Goal: Task Accomplishment & Management: Manage account settings

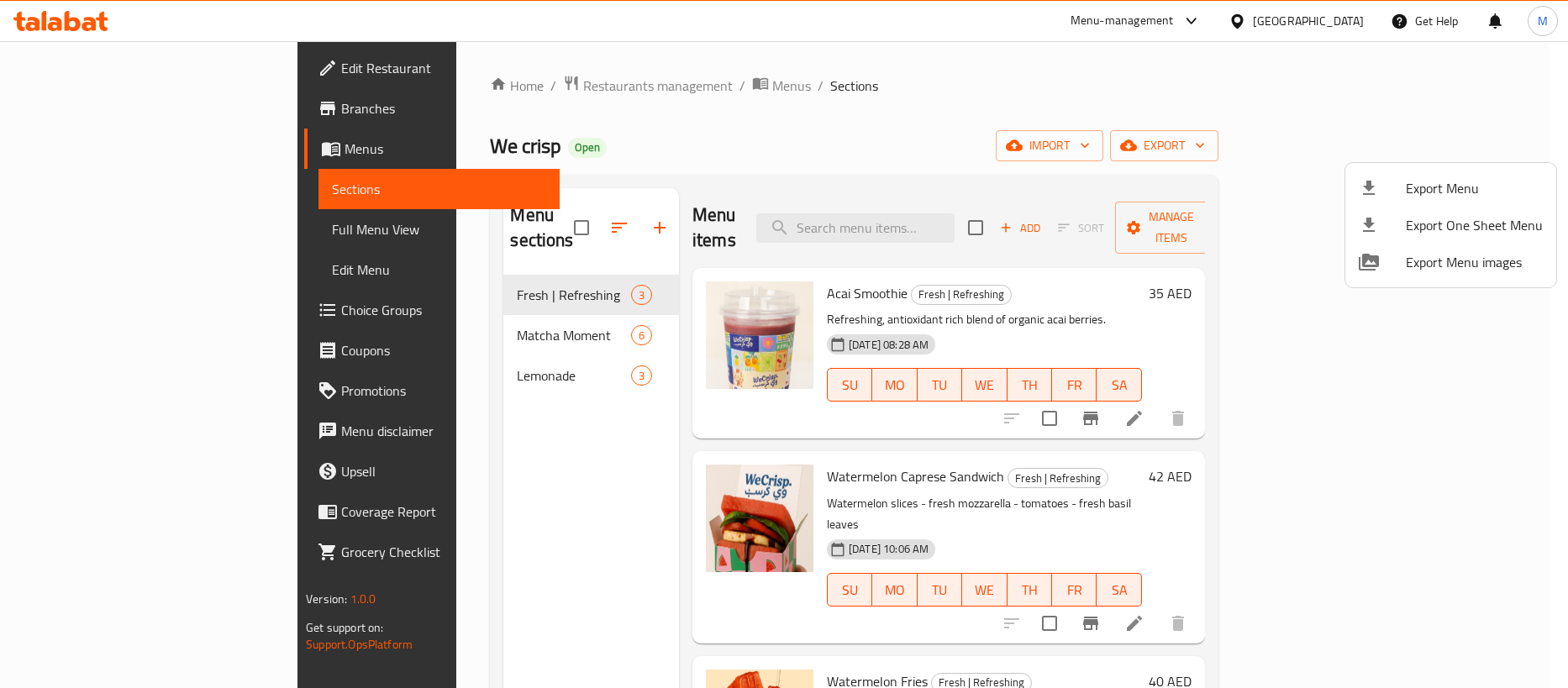
click at [72, 66] on div at bounding box center [784, 344] width 1568 height 688
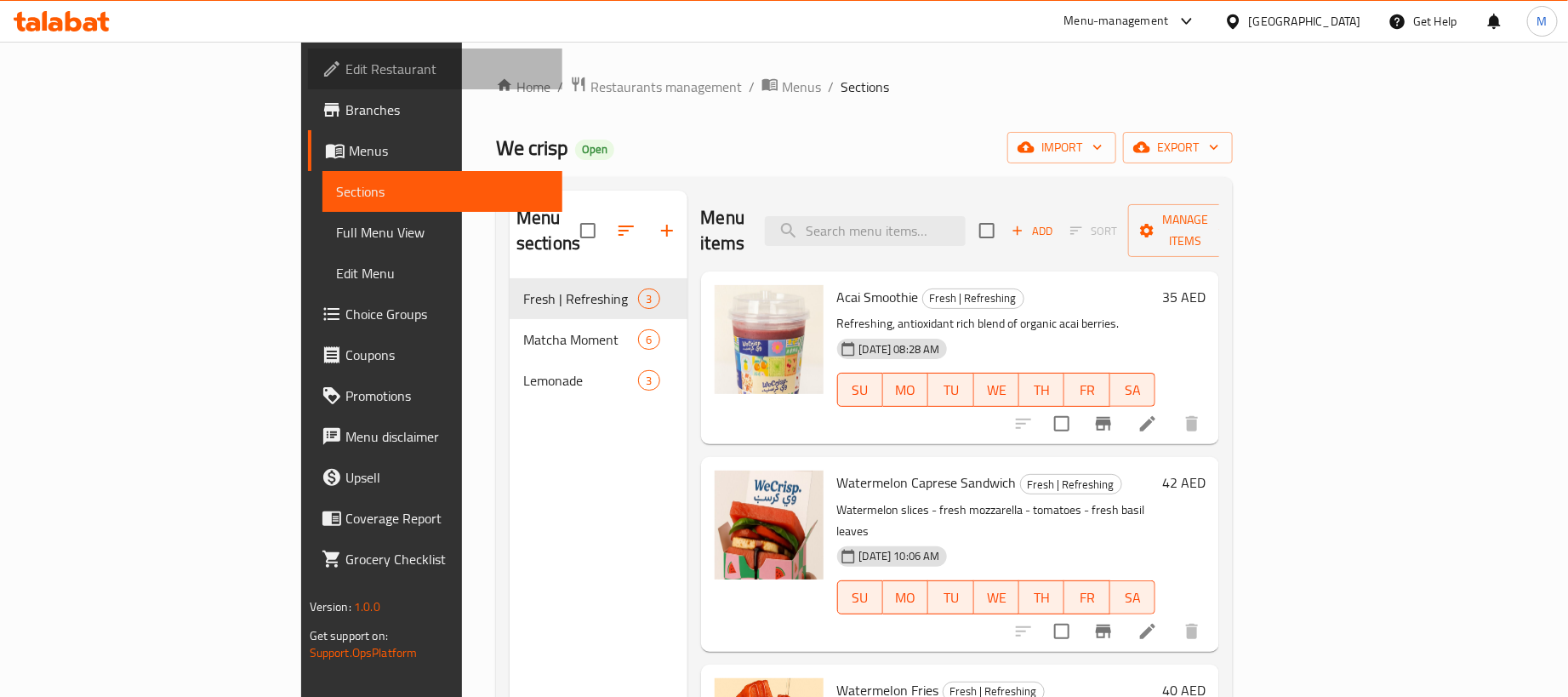
click at [345, 67] on span "Edit Restaurant" at bounding box center [447, 69] width 204 height 21
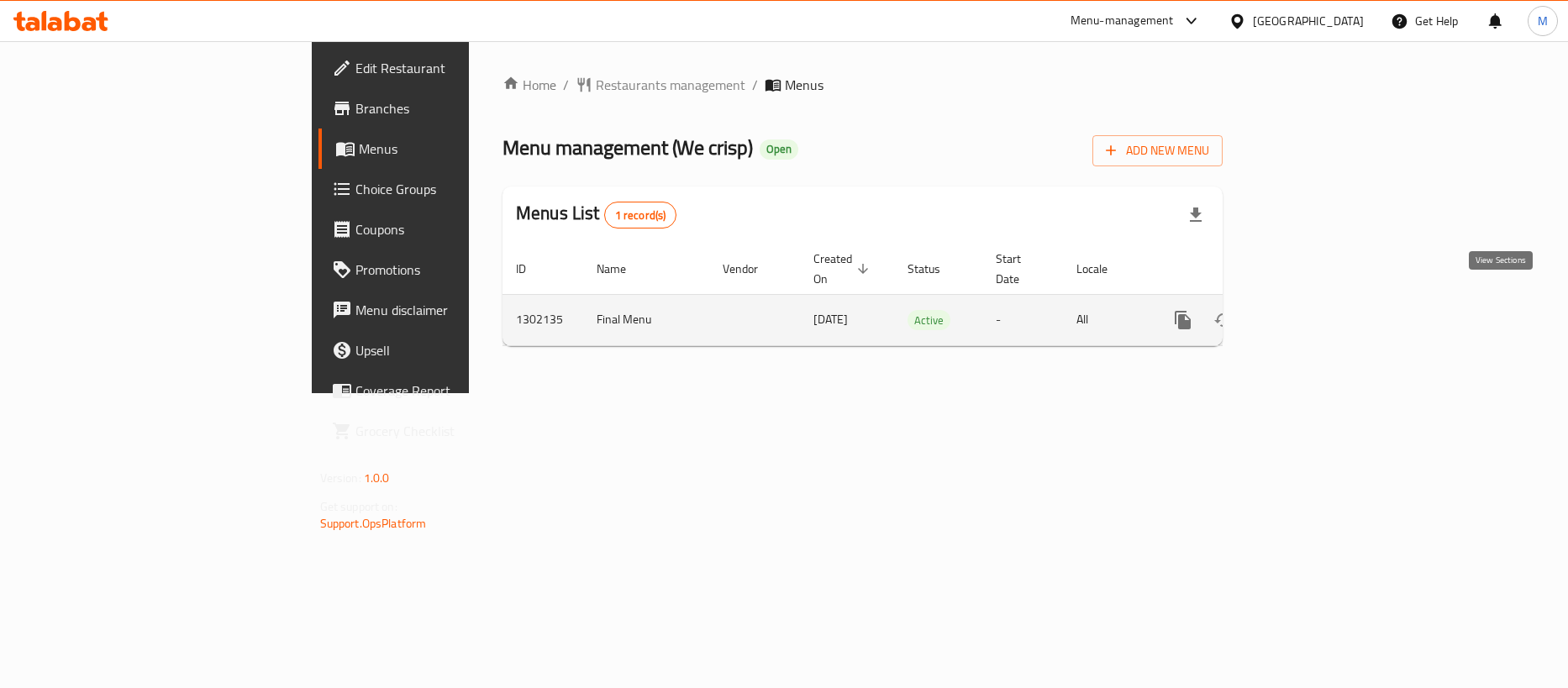
click at [1315, 309] on icon "enhanced table" at bounding box center [1304, 320] width 20 height 20
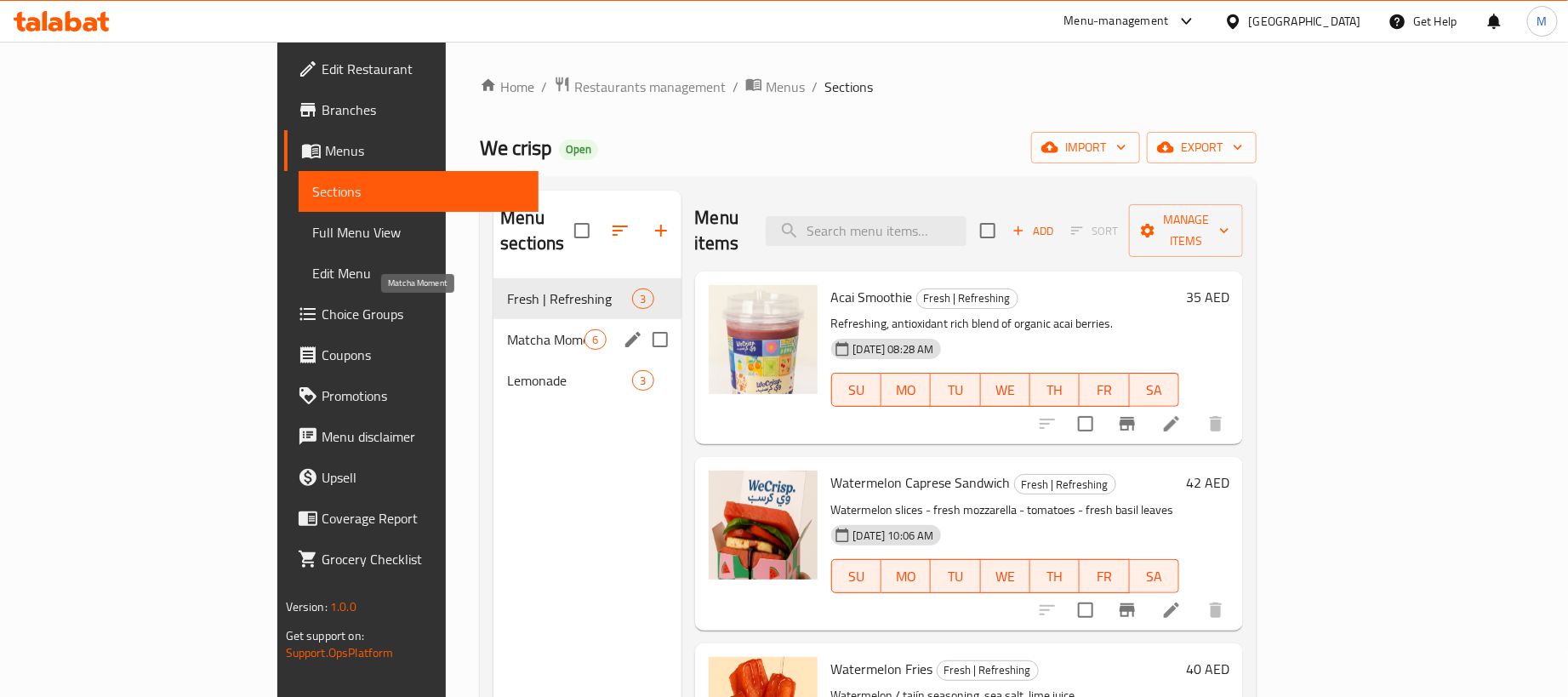
click at [507, 329] on span "Matcha Moment" at bounding box center [546, 339] width 78 height 21
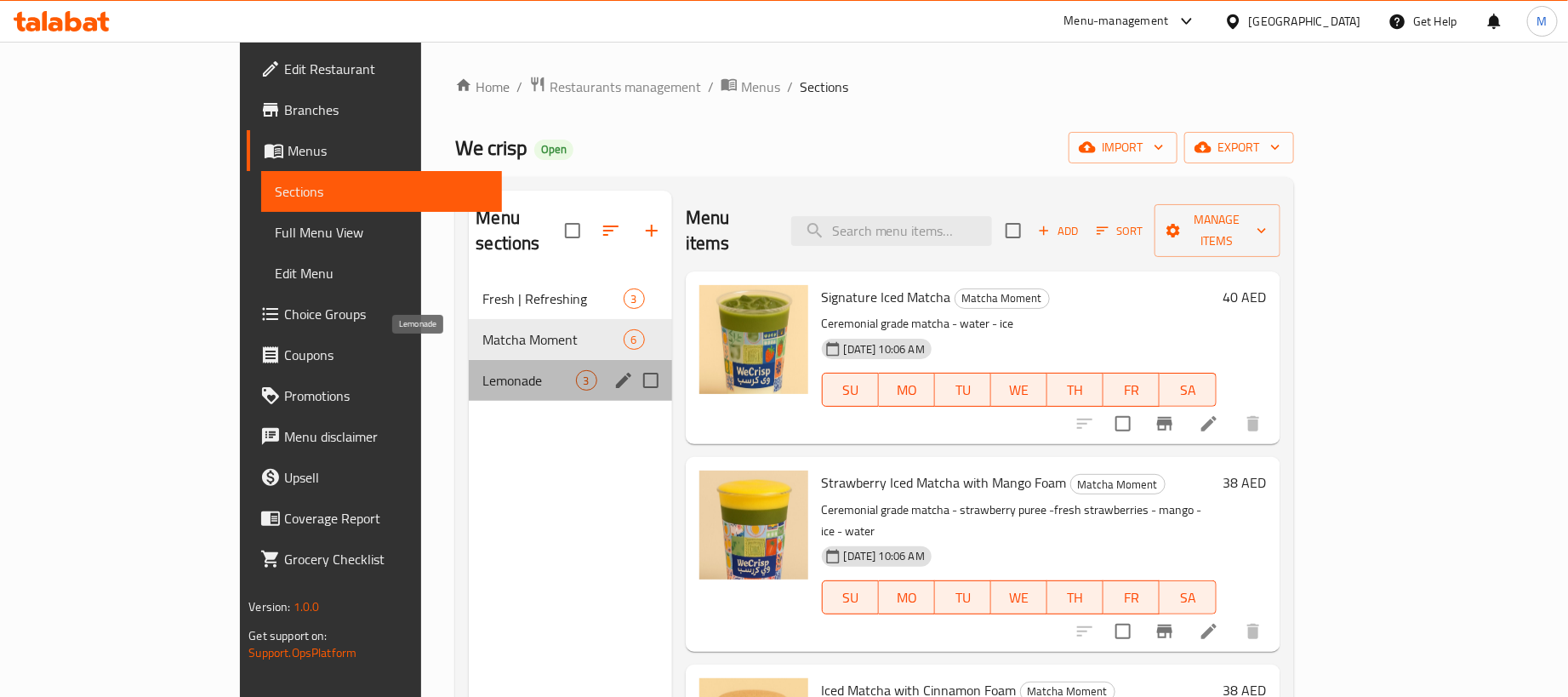
click at [483, 371] on span "Lemonade" at bounding box center [528, 381] width 92 height 21
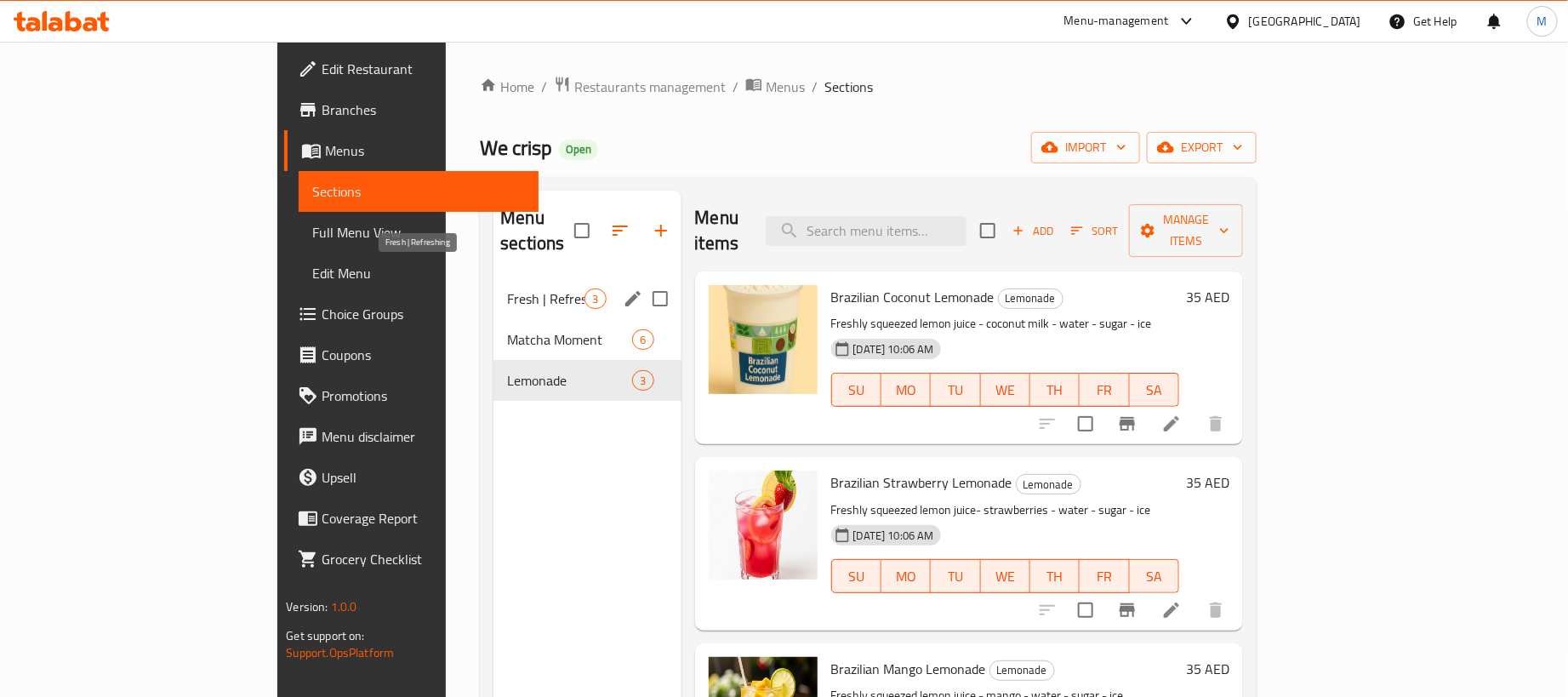
click at [507, 288] on span "Fresh | Refreshing" at bounding box center [546, 299] width 78 height 21
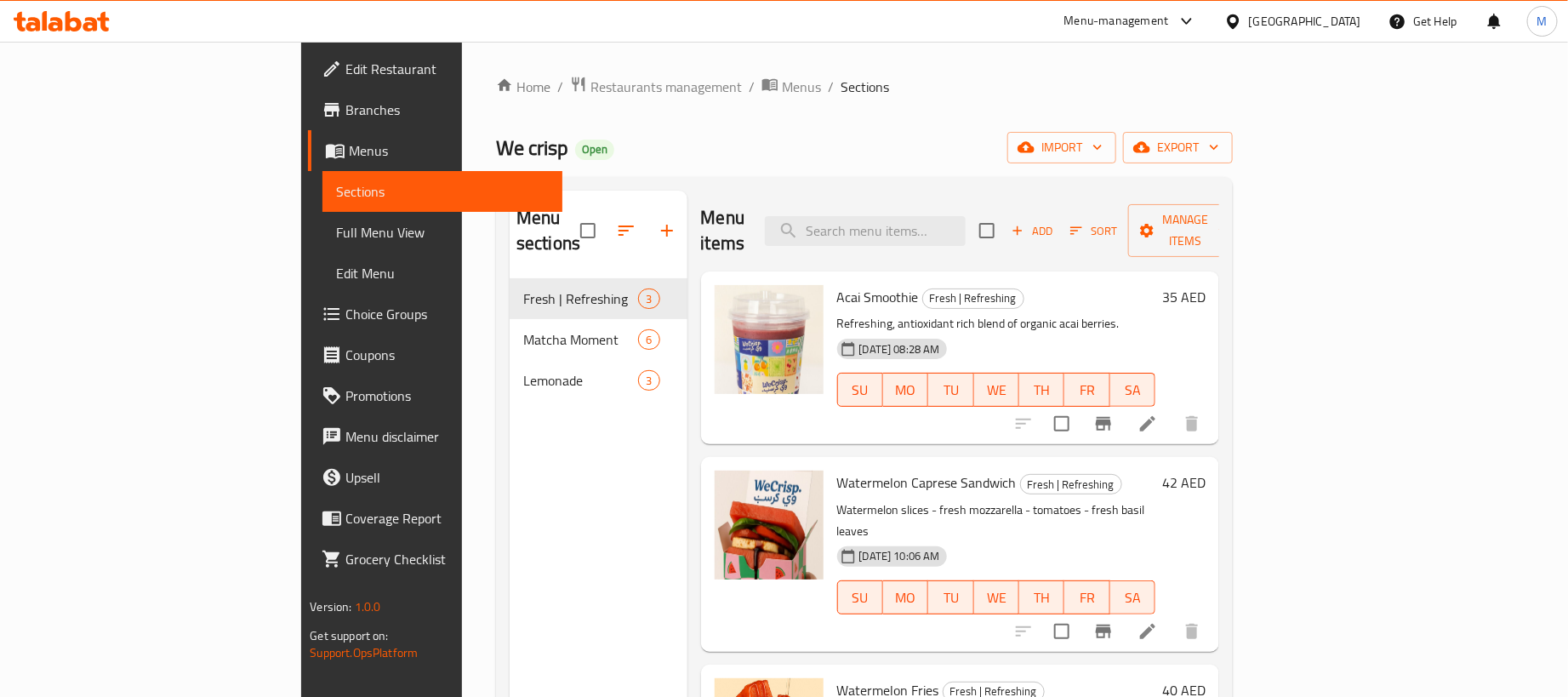
click at [810, 126] on div "Home / Restaurants management / Menus / Sections We crisp Open import export Me…" at bounding box center [863, 489] width 737 height 826
drag, startPoint x: 809, startPoint y: 126, endPoint x: 667, endPoint y: 126, distance: 142.0
click at [667, 126] on div "Home / Restaurants management / Menus / Sections We crisp Open import export Me…" at bounding box center [863, 489] width 737 height 826
click at [89, 30] on icon at bounding box center [91, 24] width 15 height 15
